Goal: Task Accomplishment & Management: Use online tool/utility

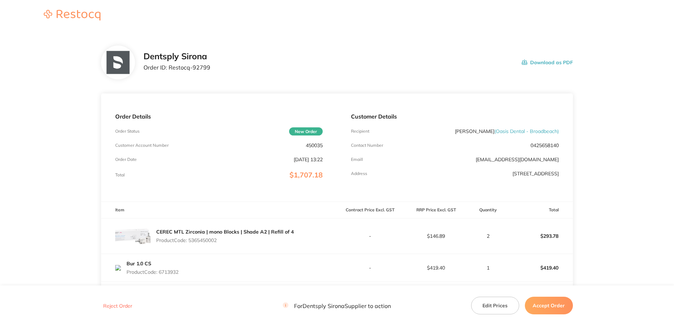
click at [560, 309] on button "Accept Order" at bounding box center [549, 306] width 48 height 18
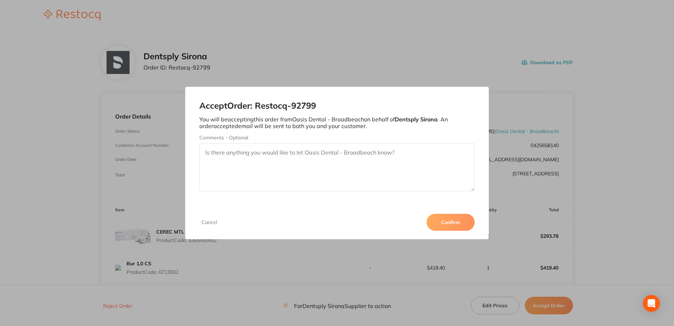
click at [452, 225] on button "Confirm" at bounding box center [450, 222] width 48 height 17
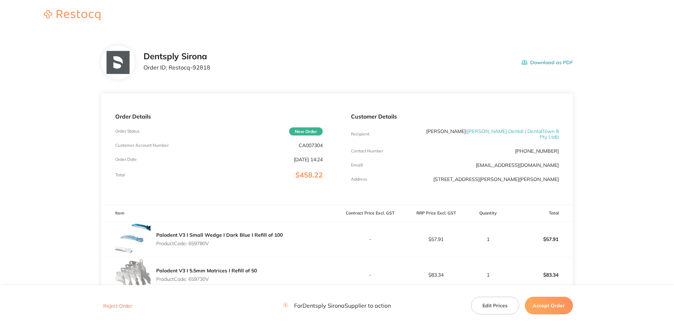
click at [546, 312] on button "Accept Order" at bounding box center [549, 306] width 48 height 18
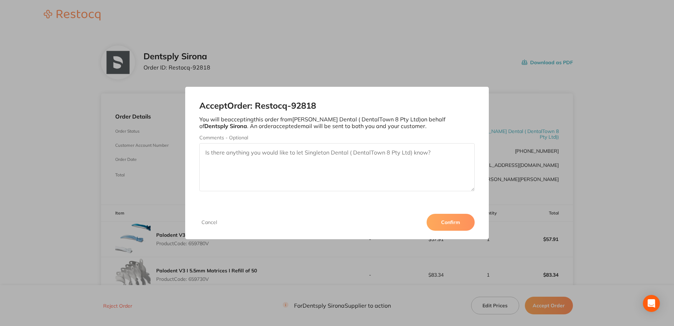
click at [463, 225] on button "Confirm" at bounding box center [450, 222] width 48 height 17
